Goal: Task Accomplishment & Management: Use online tool/utility

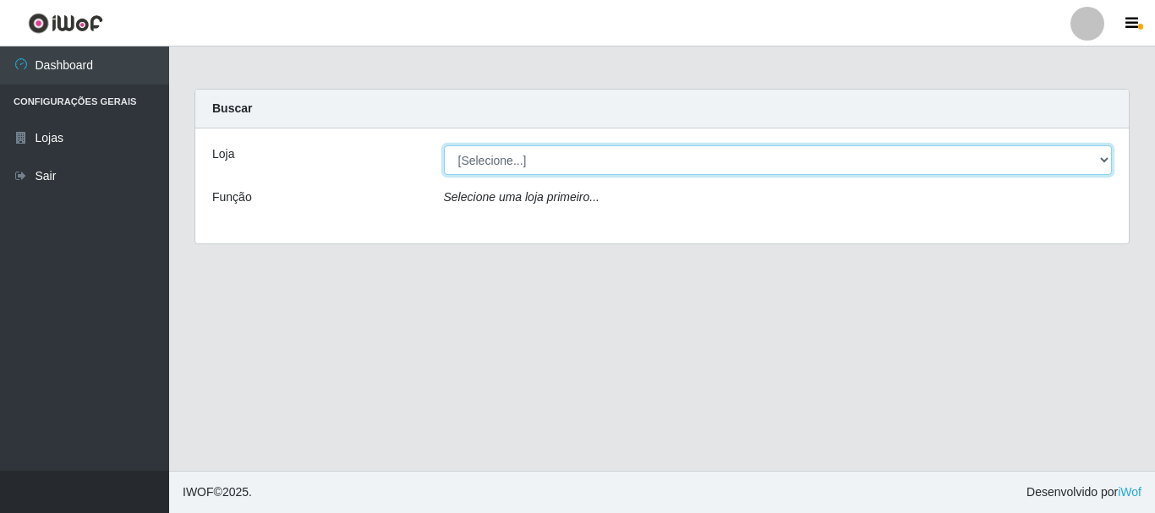
click at [500, 164] on select "[Selecione...] [GEOGRAPHIC_DATA] [GEOGRAPHIC_DATA]" at bounding box center [778, 160] width 669 height 30
select select "64"
click at [444, 145] on select "[Selecione...] [GEOGRAPHIC_DATA] [GEOGRAPHIC_DATA]" at bounding box center [778, 160] width 669 height 30
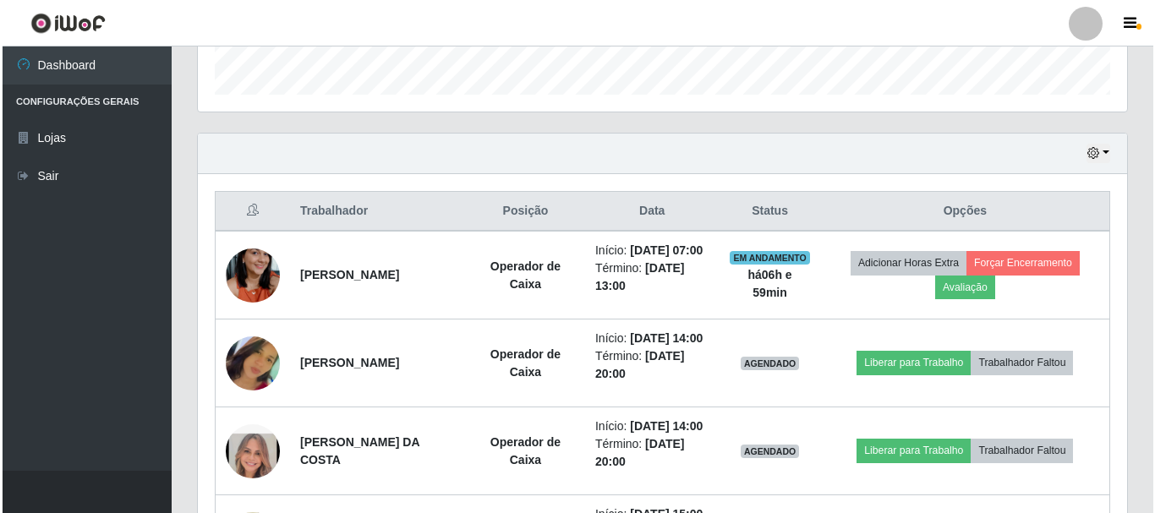
scroll to position [592, 0]
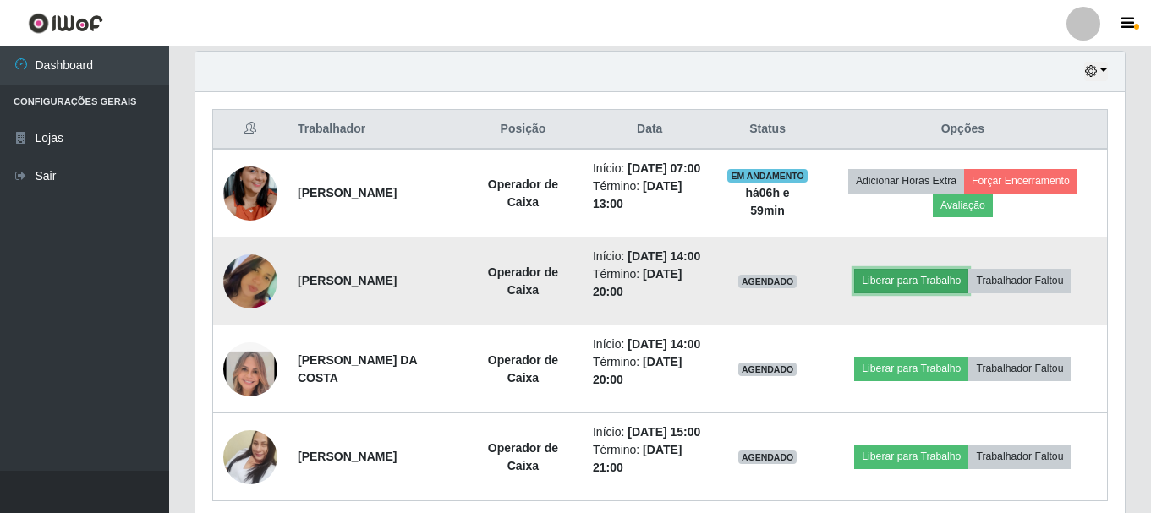
click at [943, 293] on button "Liberar para Trabalho" at bounding box center [911, 281] width 114 height 24
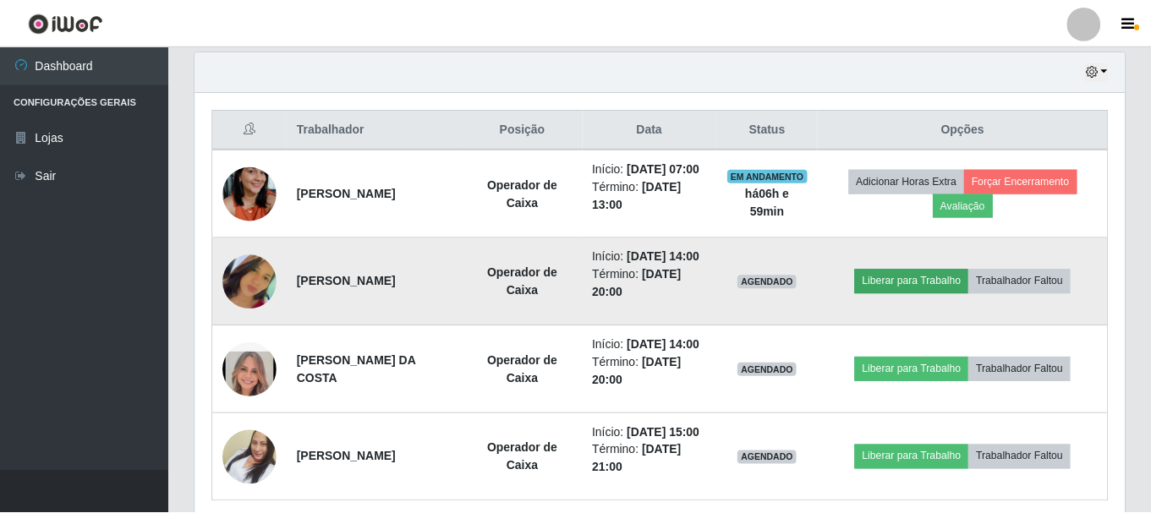
scroll to position [351, 921]
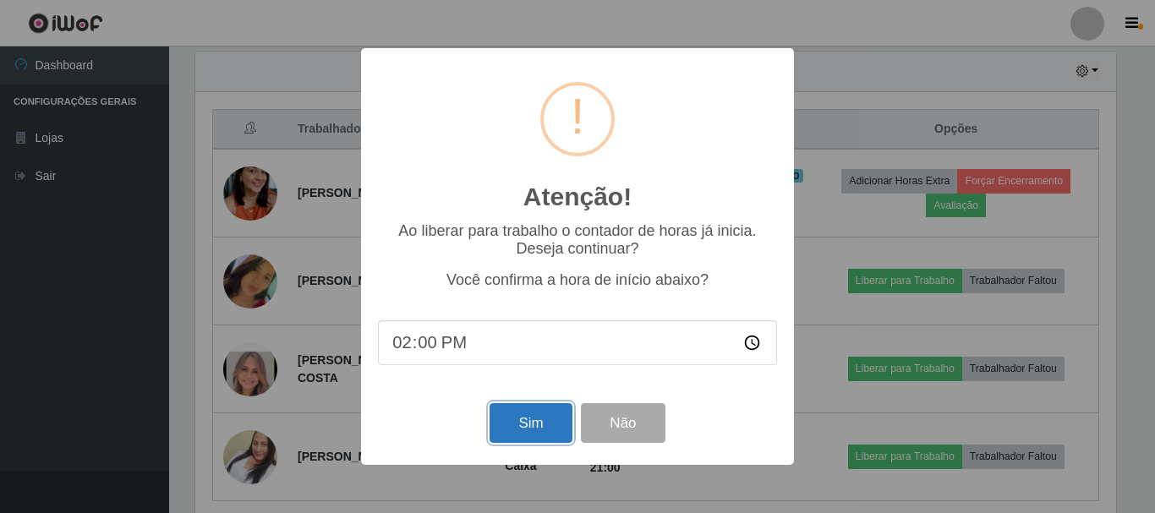
click at [503, 416] on button "Sim" at bounding box center [531, 423] width 82 height 40
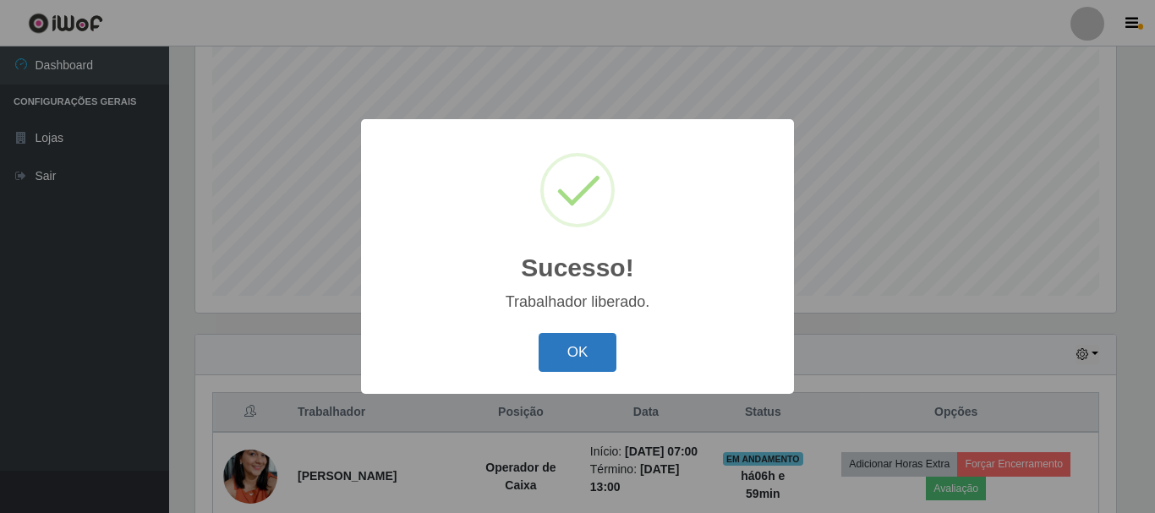
click at [604, 359] on button "OK" at bounding box center [578, 353] width 79 height 40
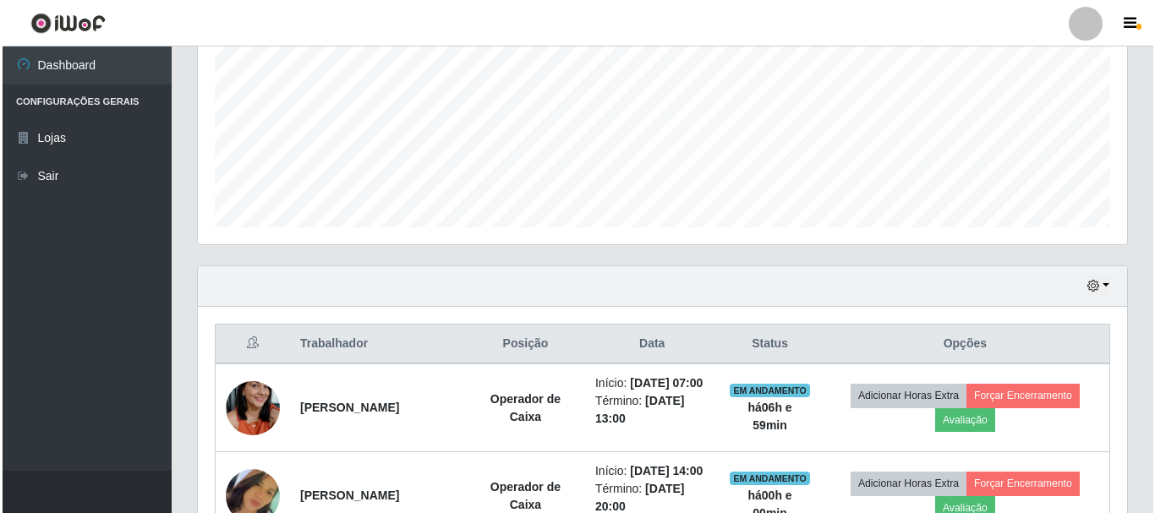
scroll to position [647, 0]
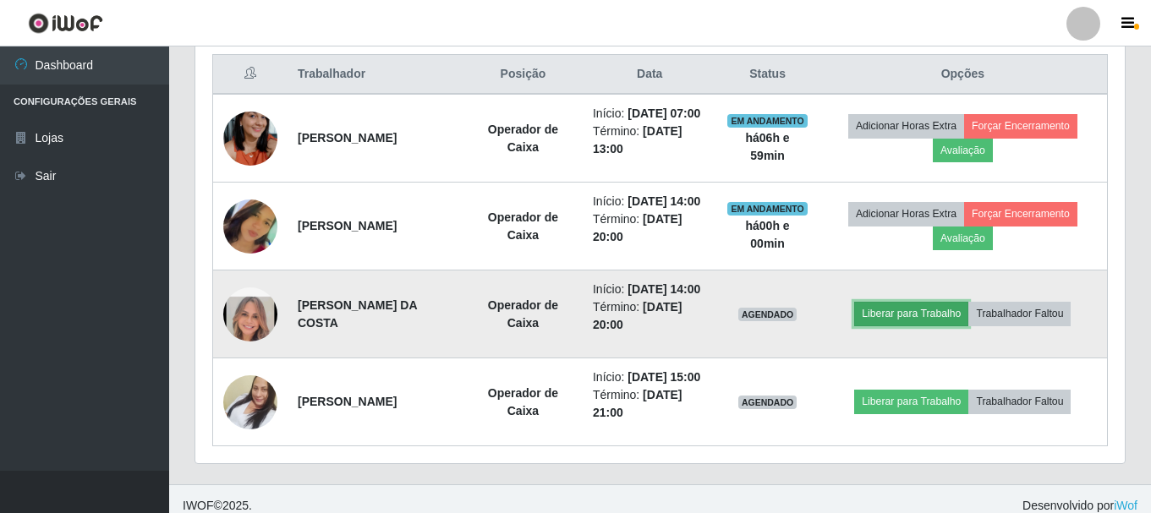
click at [933, 326] on button "Liberar para Trabalho" at bounding box center [911, 314] width 114 height 24
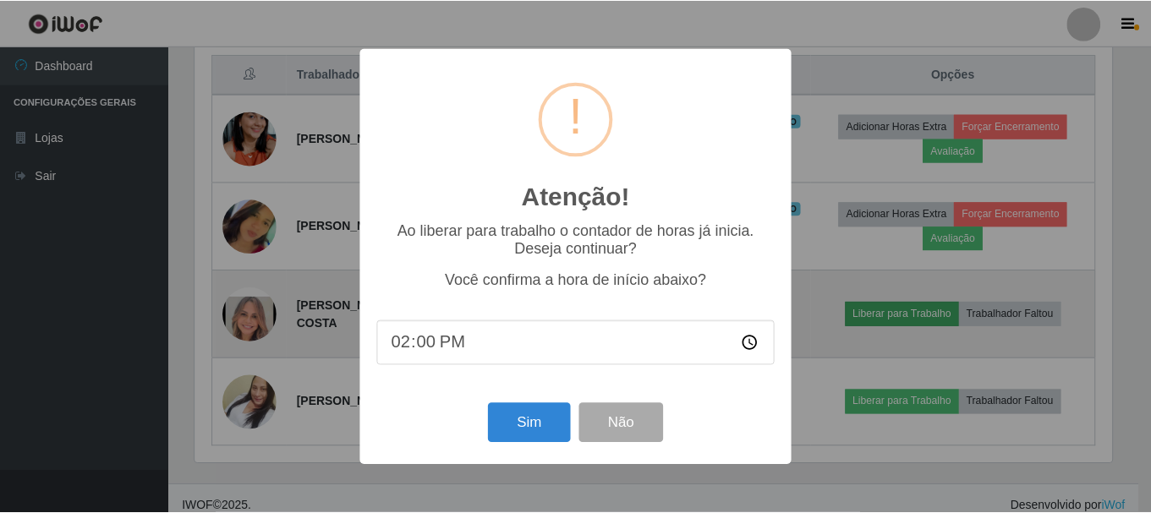
scroll to position [351, 921]
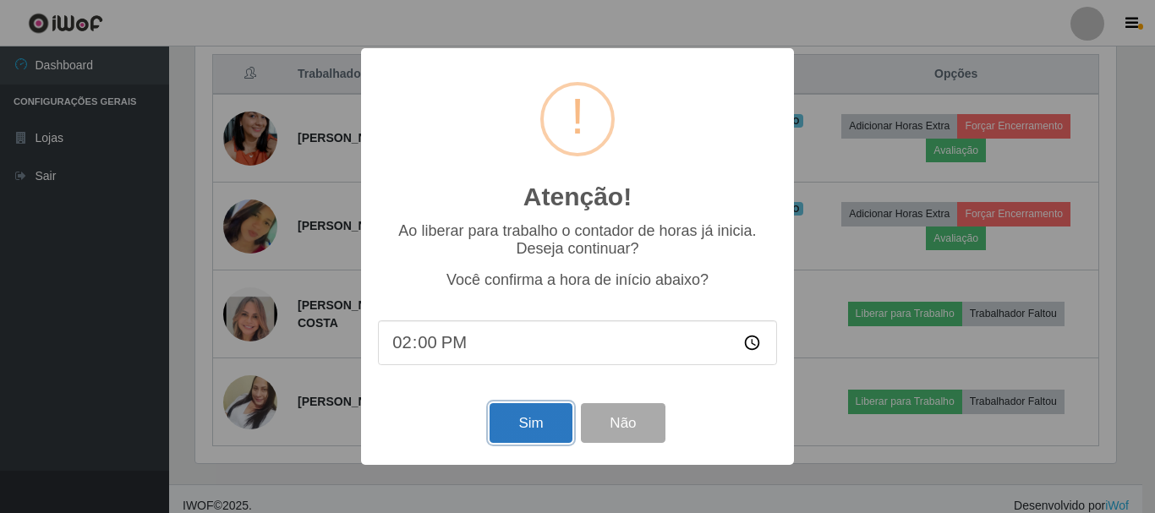
click at [523, 422] on button "Sim" at bounding box center [531, 423] width 82 height 40
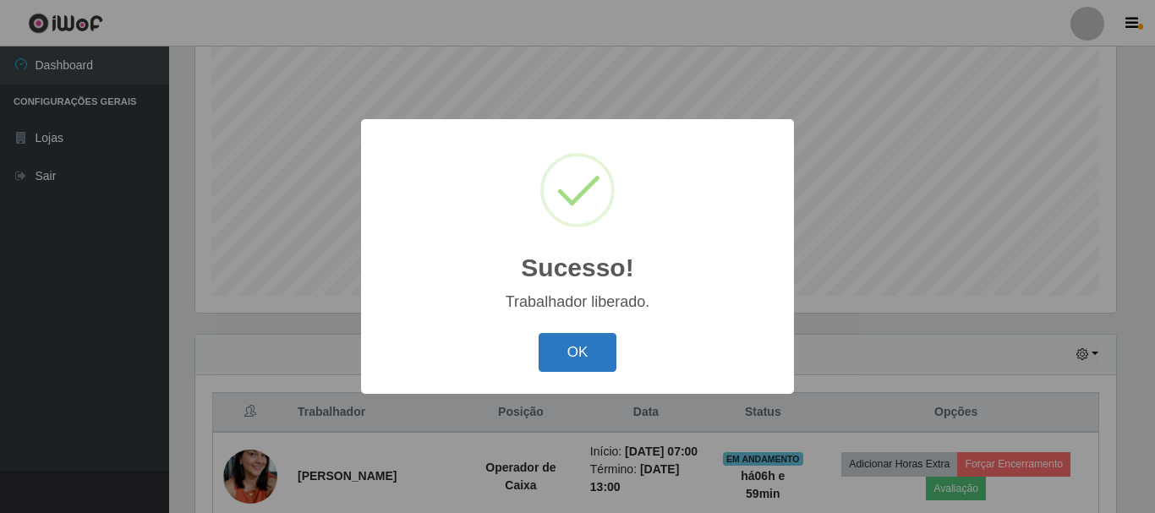
click at [580, 360] on button "OK" at bounding box center [578, 353] width 79 height 40
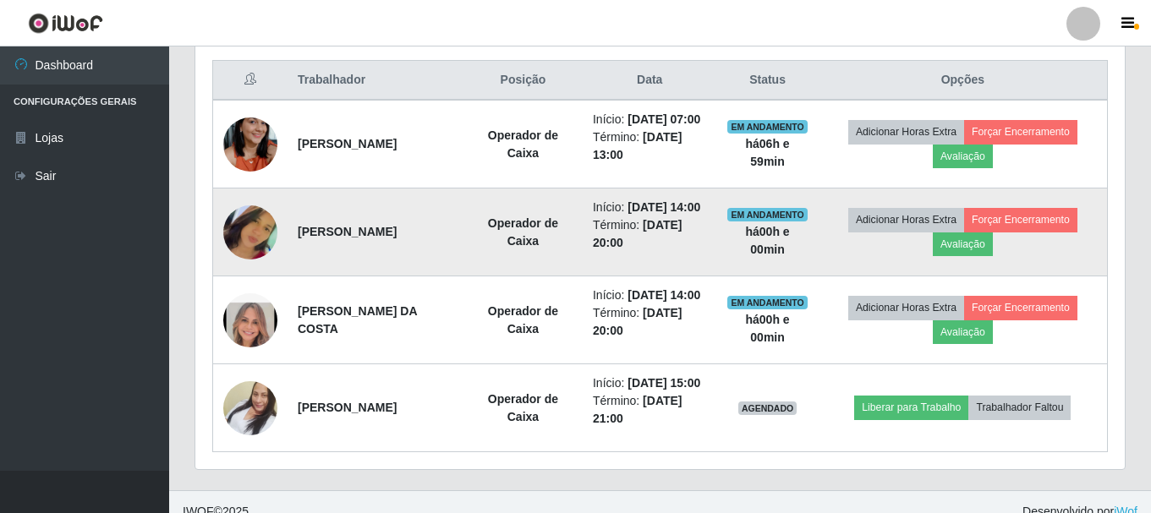
scroll to position [732, 0]
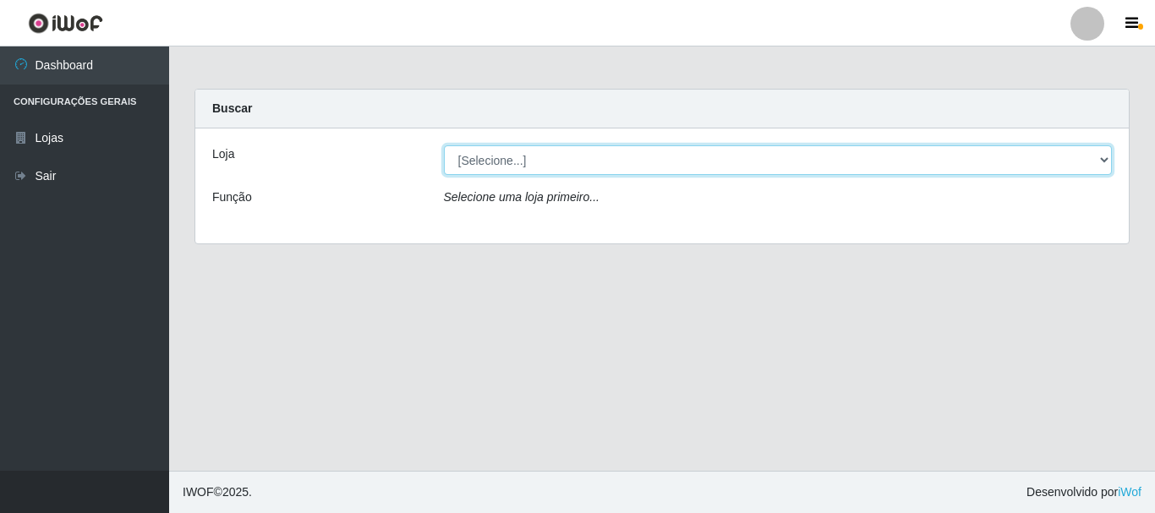
click at [462, 162] on select "[Selecione...] [GEOGRAPHIC_DATA] [GEOGRAPHIC_DATA]" at bounding box center [778, 160] width 669 height 30
select select "64"
click at [444, 145] on select "[Selecione...] [GEOGRAPHIC_DATA] [GEOGRAPHIC_DATA]" at bounding box center [778, 160] width 669 height 30
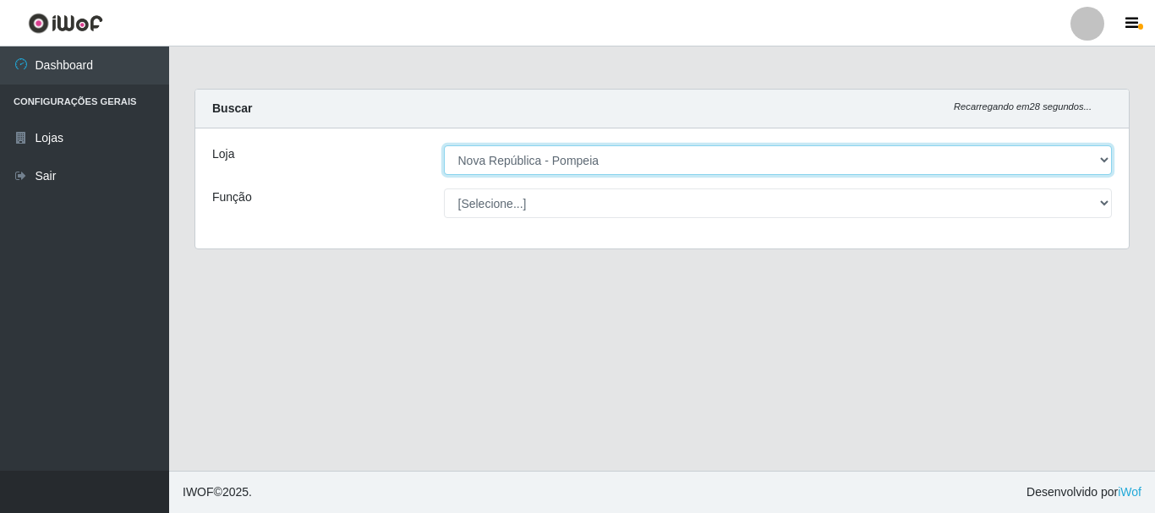
click at [521, 151] on select "[Selecione...] [GEOGRAPHIC_DATA] [GEOGRAPHIC_DATA]" at bounding box center [778, 160] width 669 height 30
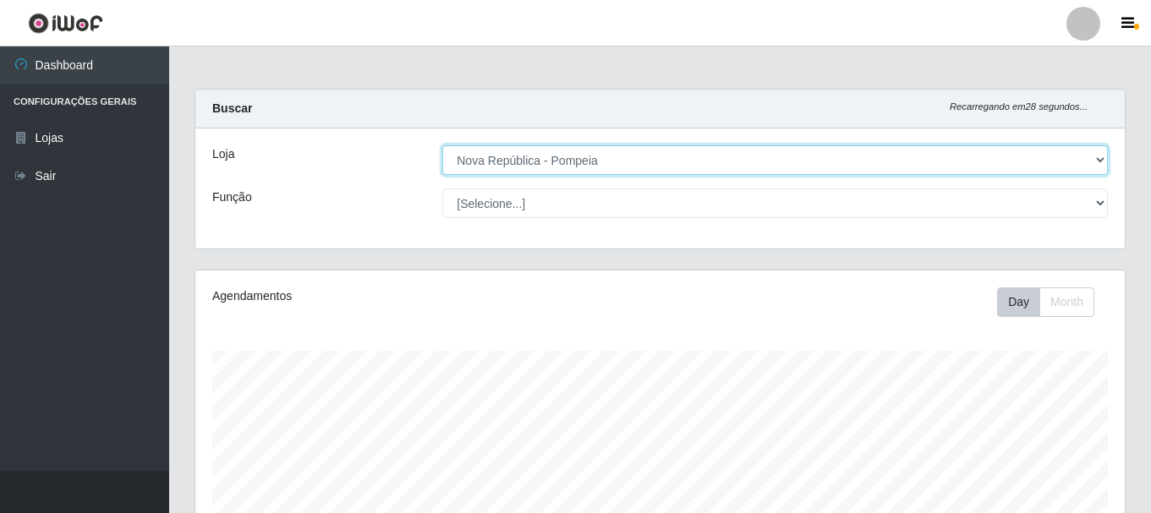
scroll to position [351, 930]
click at [442, 145] on select "[Selecione...] [GEOGRAPHIC_DATA] [GEOGRAPHIC_DATA]" at bounding box center [775, 160] width 666 height 30
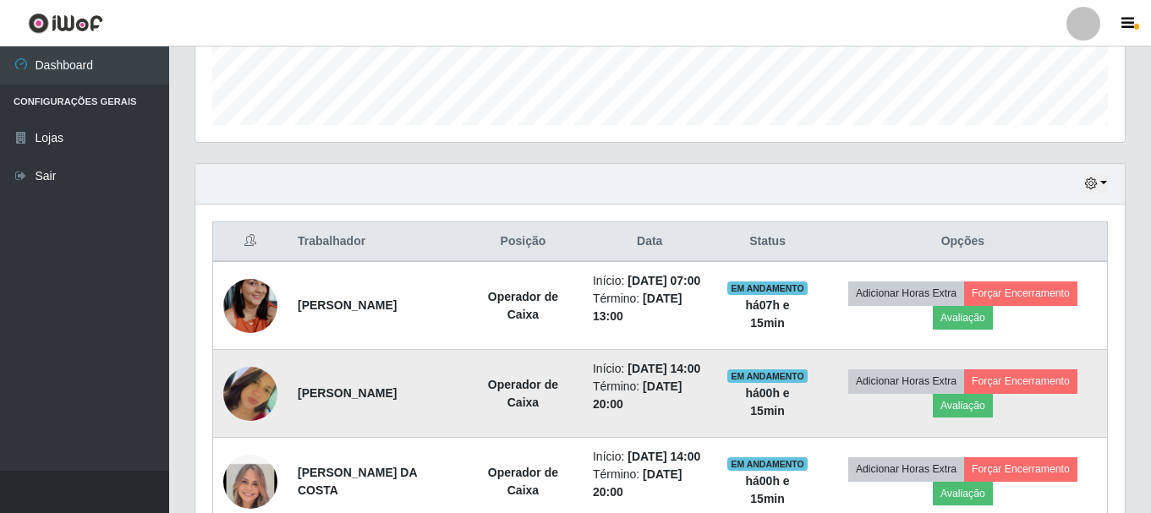
scroll to position [592, 0]
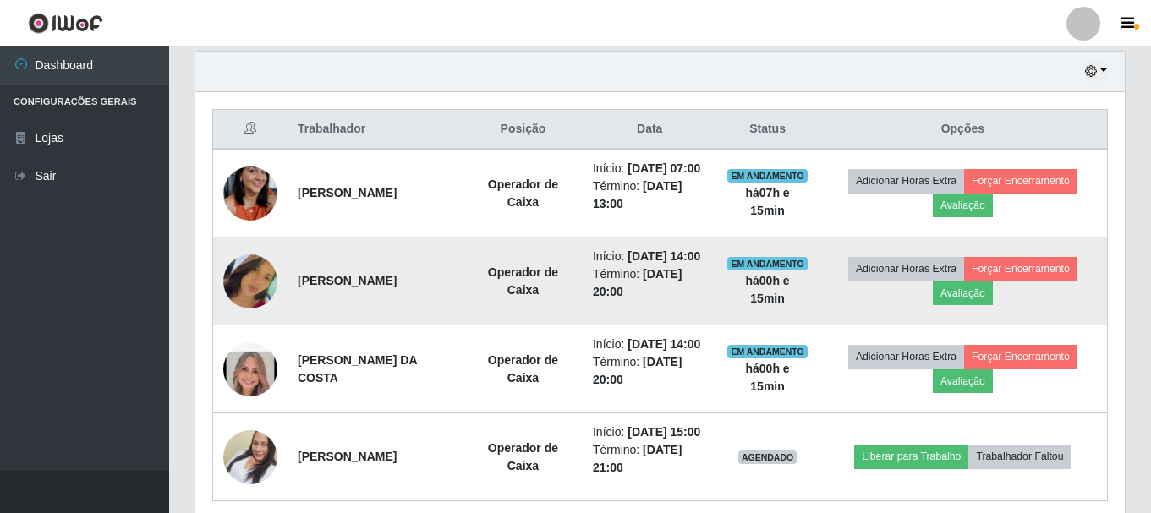
drag, startPoint x: 294, startPoint y: 299, endPoint x: 452, endPoint y: 323, distance: 159.1
click at [452, 323] on td "[PERSON_NAME]" at bounding box center [376, 282] width 176 height 88
copy strong "[PERSON_NAME]"
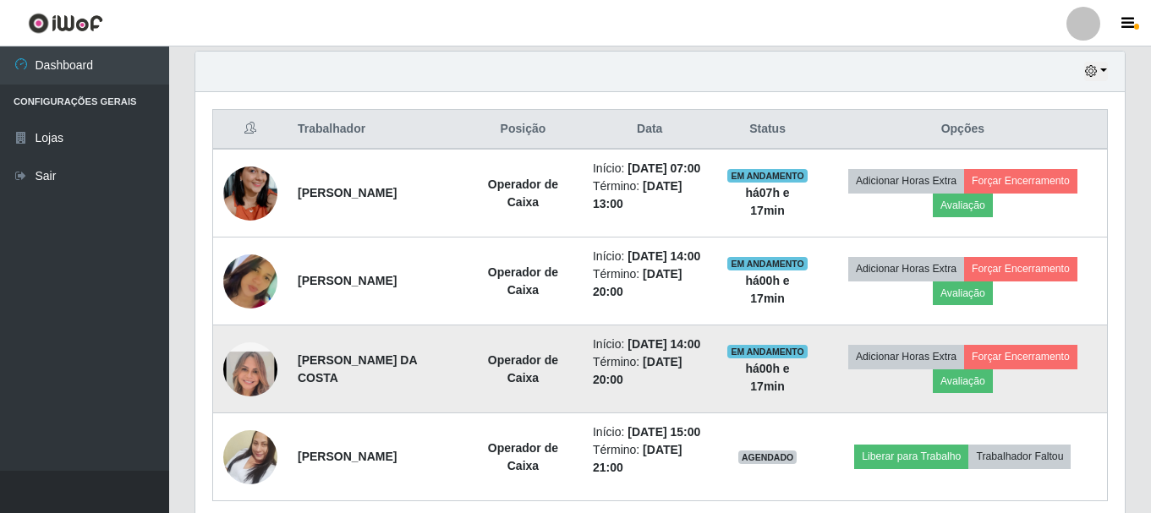
drag, startPoint x: 294, startPoint y: 400, endPoint x: 455, endPoint y: 419, distance: 161.8
click at [455, 414] on td "[PERSON_NAME] DA COSTA" at bounding box center [376, 370] width 176 height 88
copy strong "[PERSON_NAME] DA COSTA"
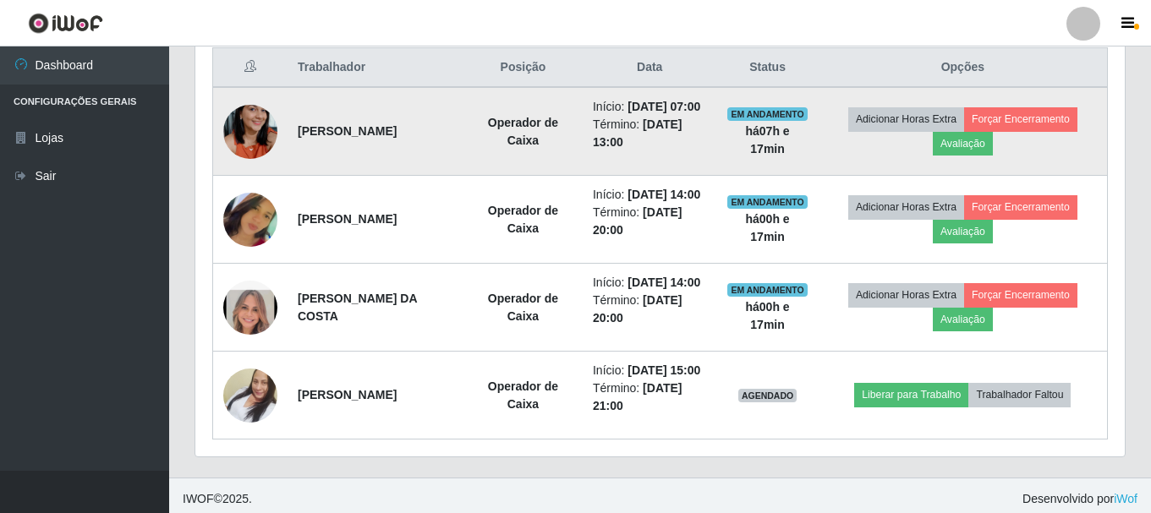
scroll to position [732, 0]
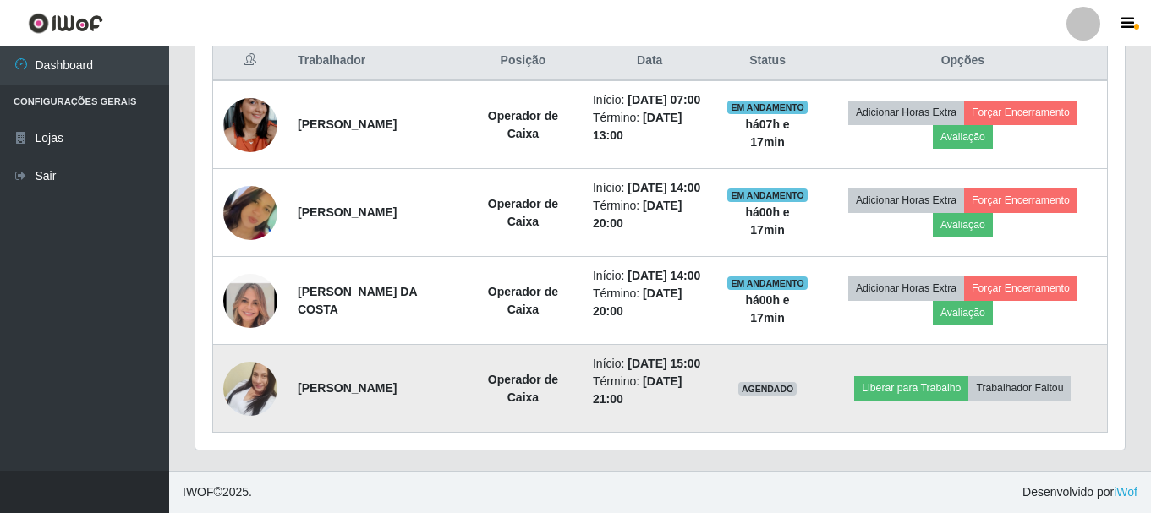
drag, startPoint x: 295, startPoint y: 383, endPoint x: 435, endPoint y: 394, distance: 140.0
click at [435, 394] on td "[PERSON_NAME]" at bounding box center [376, 389] width 176 height 88
copy strong "[PERSON_NAME]"
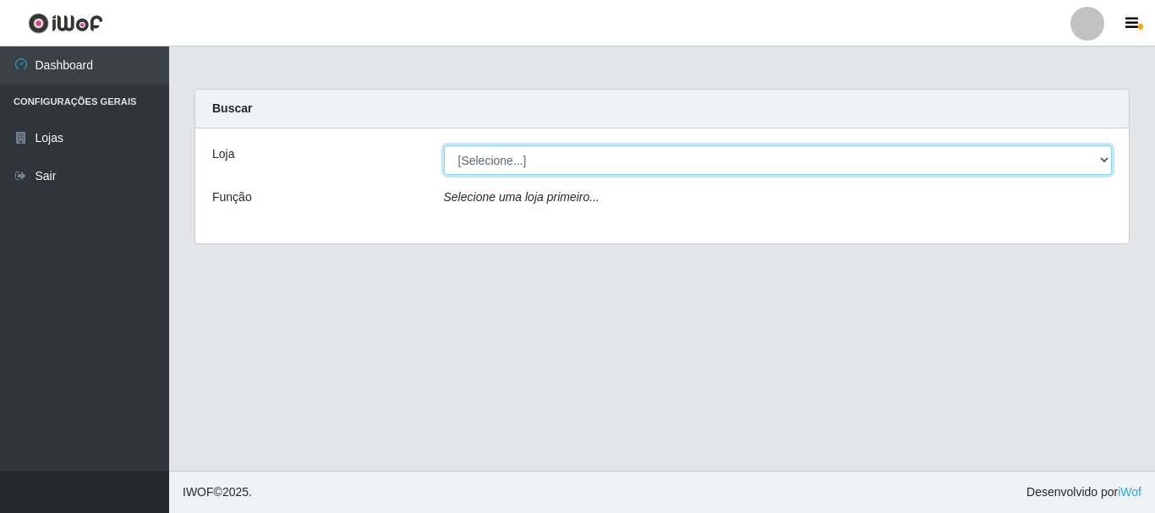
click at [640, 153] on select "[Selecione...] [GEOGRAPHIC_DATA] [GEOGRAPHIC_DATA]" at bounding box center [778, 160] width 669 height 30
select select "64"
click at [444, 145] on select "[Selecione...] [GEOGRAPHIC_DATA] [GEOGRAPHIC_DATA]" at bounding box center [778, 160] width 669 height 30
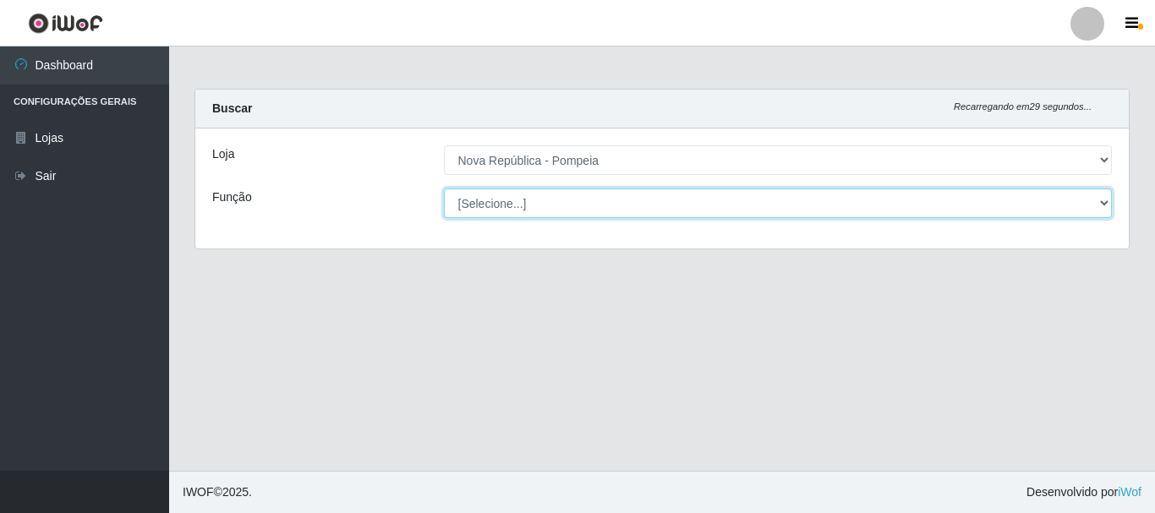
click at [638, 197] on select "[Selecione...] Balconista Operador de Caixa Recepcionista Repositor" at bounding box center [778, 204] width 669 height 30
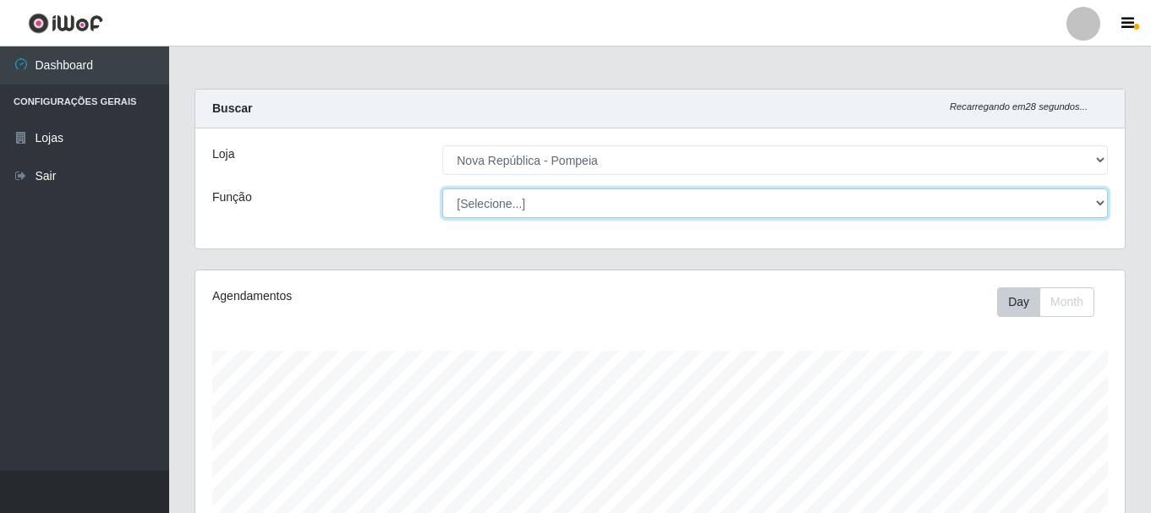
scroll to position [351, 930]
select select "22"
click at [442, 189] on select "[Selecione...] Balconista Operador de Caixa Recepcionista Repositor" at bounding box center [775, 204] width 666 height 30
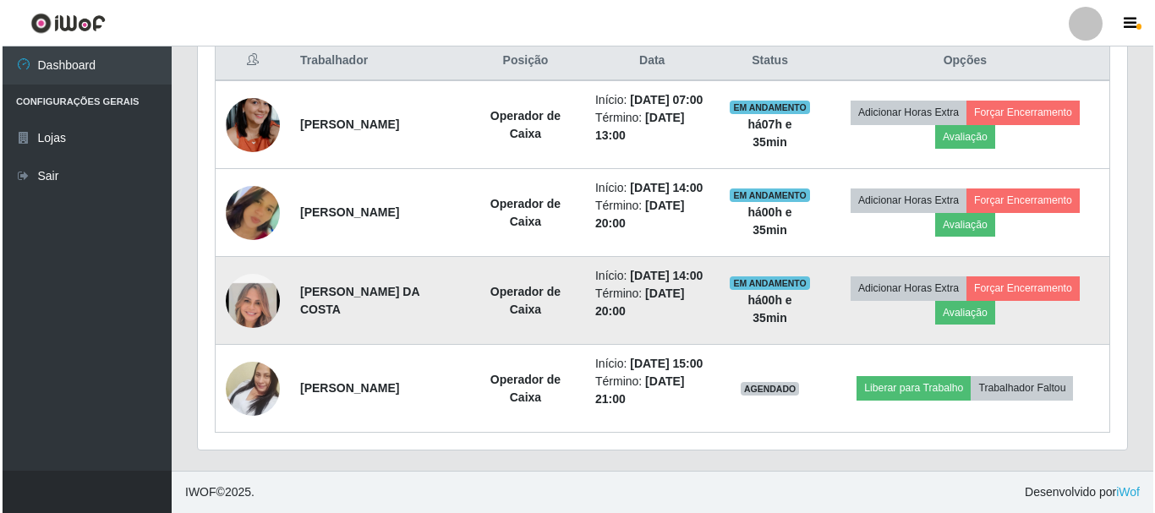
scroll to position [647, 0]
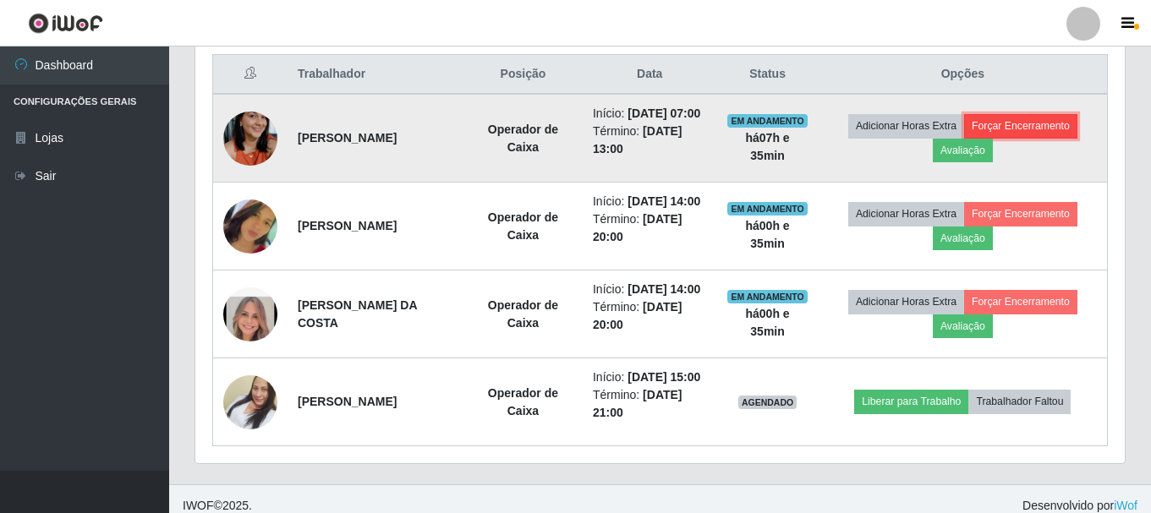
click at [1058, 126] on button "Forçar Encerramento" at bounding box center [1020, 126] width 113 height 24
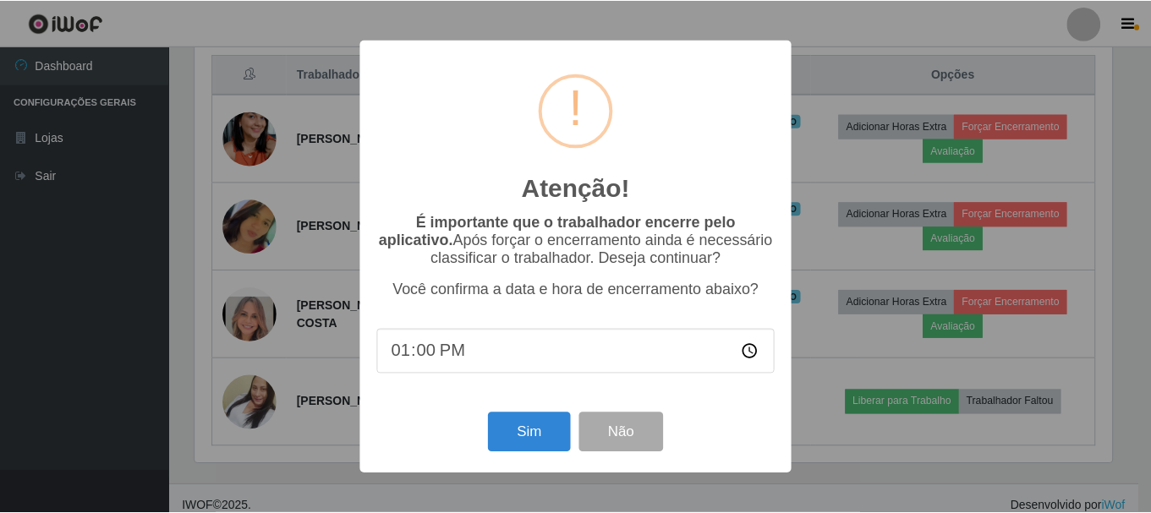
scroll to position [351, 921]
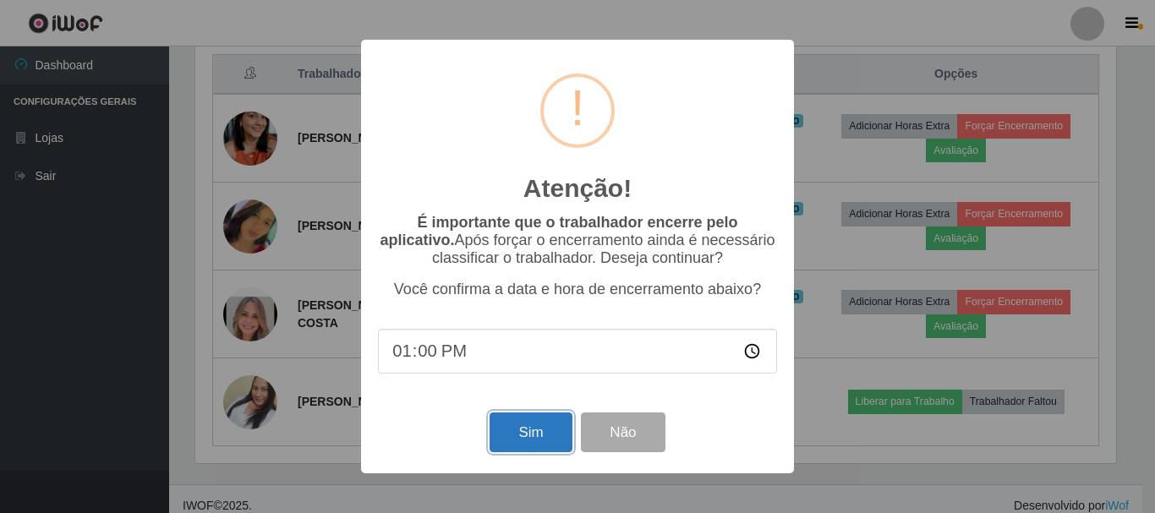
click at [535, 439] on button "Sim" at bounding box center [531, 433] width 82 height 40
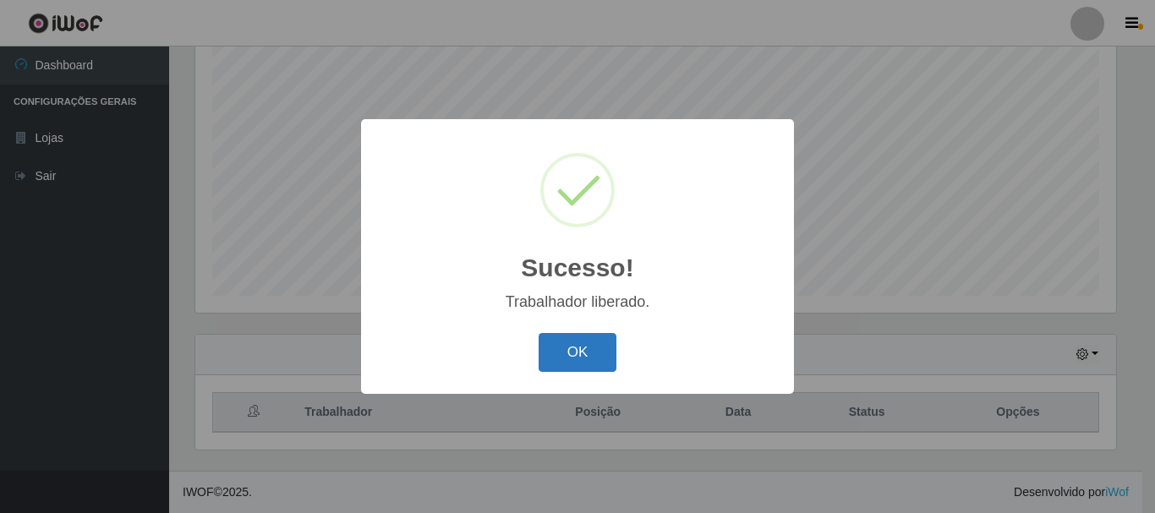
click at [562, 355] on button "OK" at bounding box center [578, 353] width 79 height 40
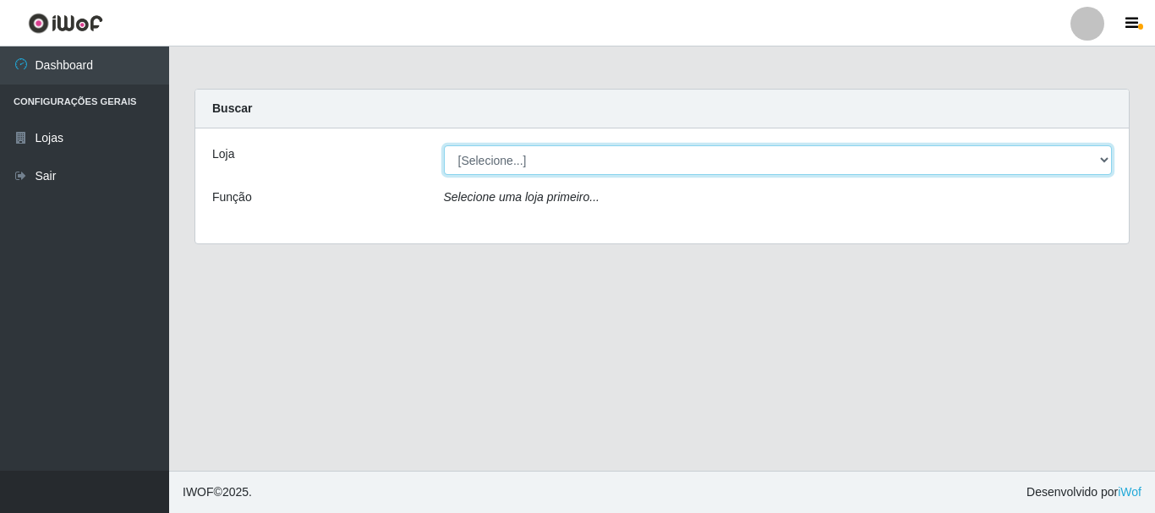
click at [1106, 158] on select "[Selecione...] [GEOGRAPHIC_DATA] [GEOGRAPHIC_DATA]" at bounding box center [778, 160] width 669 height 30
select select "64"
click at [444, 145] on select "[Selecione...] [GEOGRAPHIC_DATA] [GEOGRAPHIC_DATA]" at bounding box center [778, 160] width 669 height 30
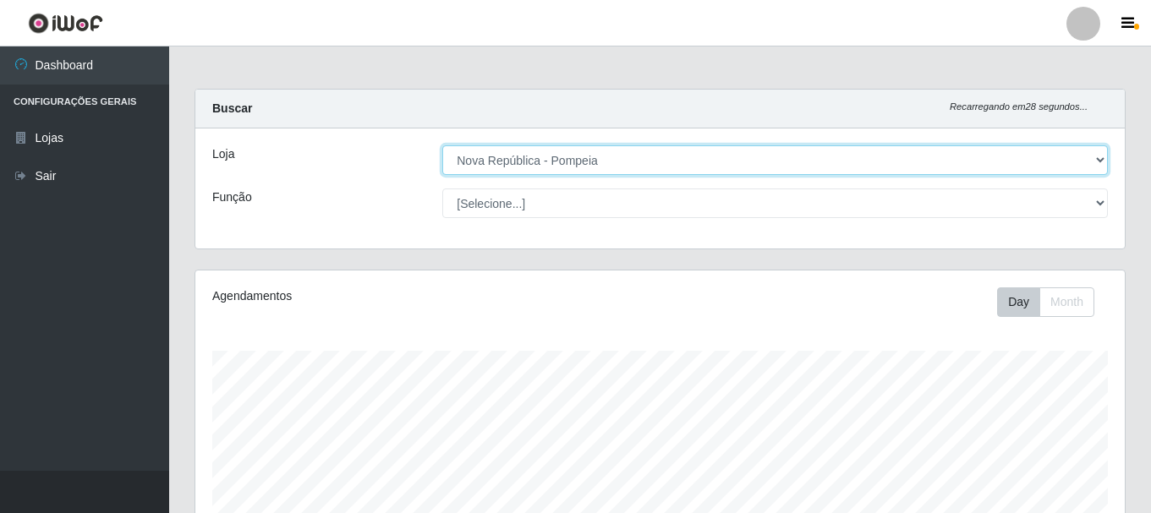
scroll to position [351, 930]
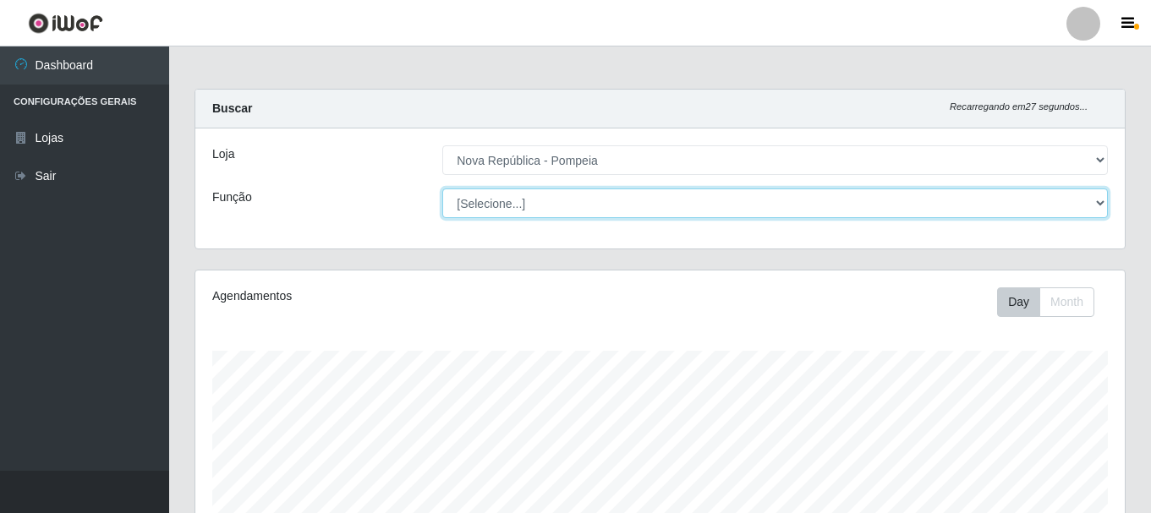
click at [1100, 201] on select "[Selecione...] Balconista Operador de Caixa Recepcionista Repositor" at bounding box center [775, 204] width 666 height 30
select select "22"
click at [442, 189] on select "[Selecione...] Balconista Operador de Caixa Recepcionista Repositor" at bounding box center [775, 204] width 666 height 30
